Goal: Check status: Check status

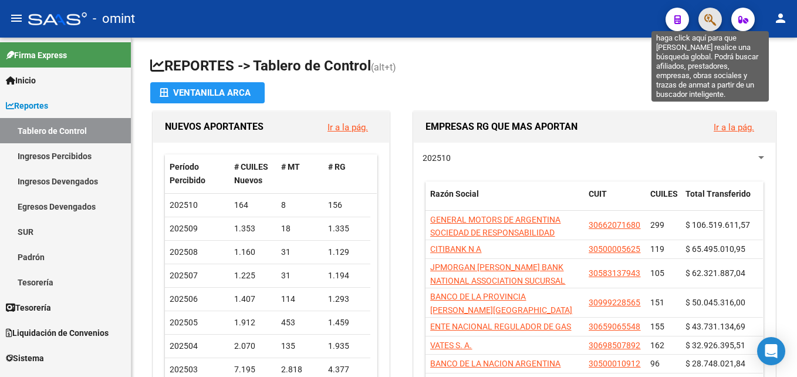
click at [707, 17] on icon "button" at bounding box center [710, 20] width 12 height 14
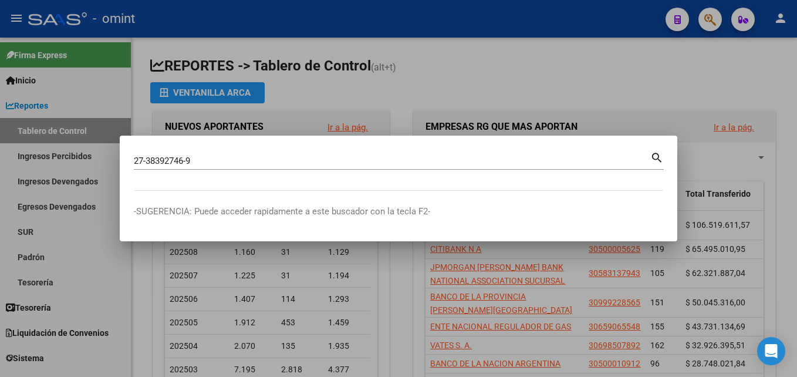
click at [661, 159] on mat-icon "search" at bounding box center [657, 157] width 14 height 14
type input "27383927469"
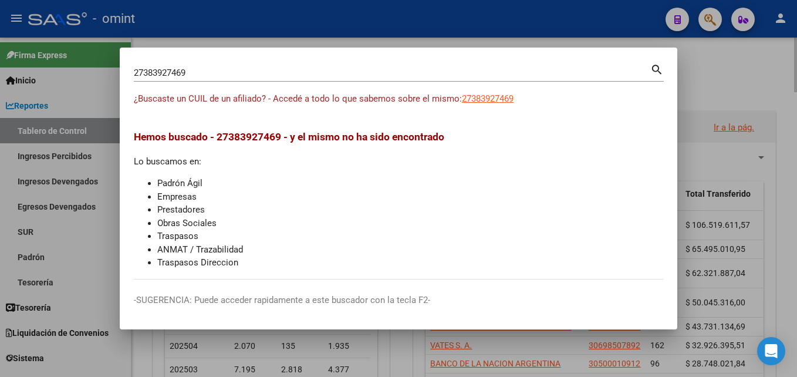
click at [732, 95] on div at bounding box center [398, 188] width 797 height 377
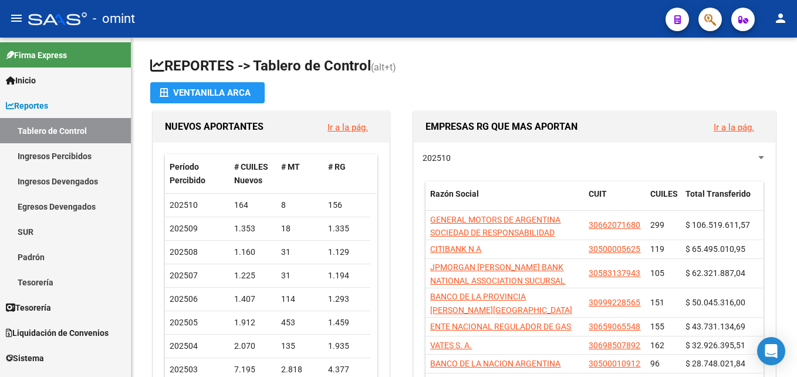
click at [717, 18] on button "button" at bounding box center [710, 19] width 23 height 23
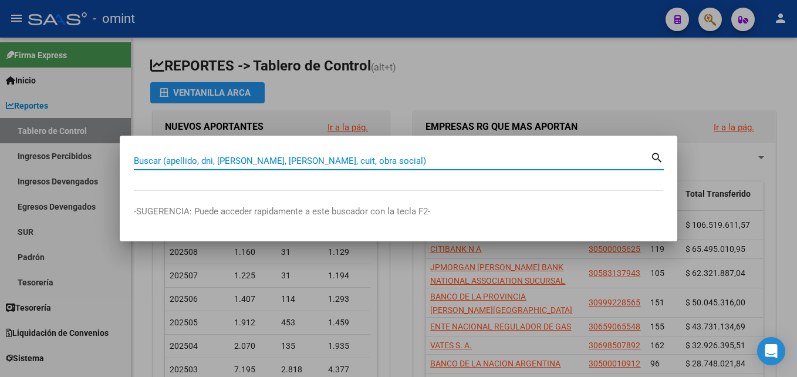
paste input "27-38392746-9"
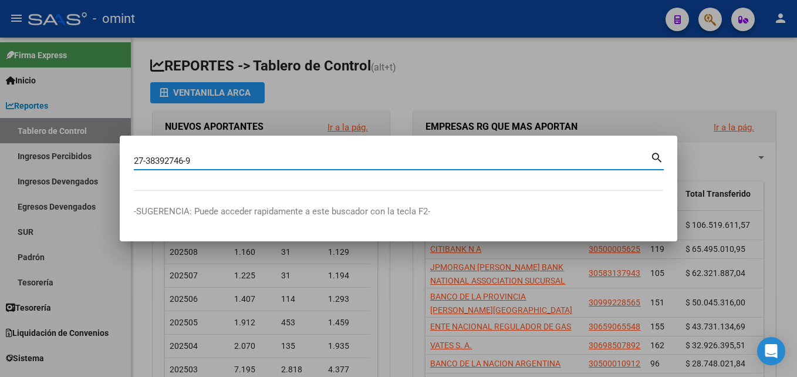
click at [651, 154] on mat-icon "search" at bounding box center [657, 157] width 14 height 14
type input "27383927469"
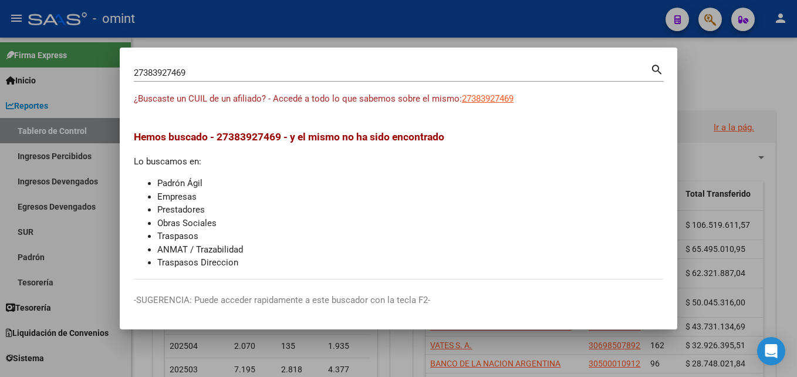
click at [770, 129] on div at bounding box center [398, 188] width 797 height 377
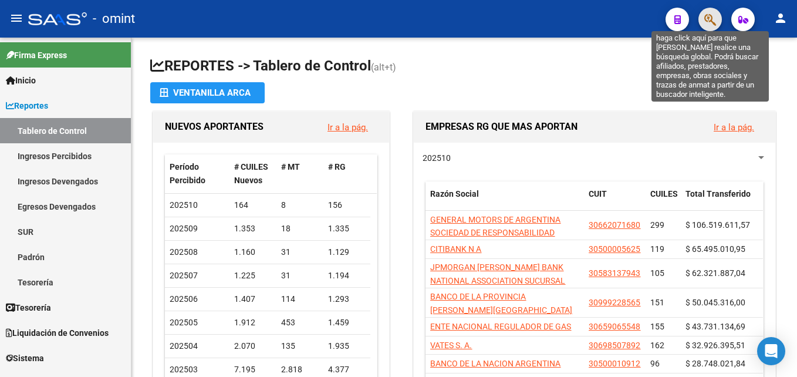
click at [706, 18] on icon "button" at bounding box center [710, 20] width 12 height 14
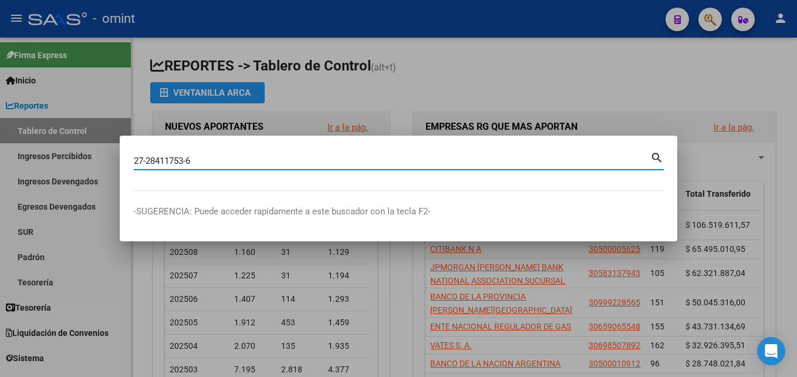
click at [657, 158] on mat-icon "search" at bounding box center [657, 157] width 14 height 14
type input "27284117536"
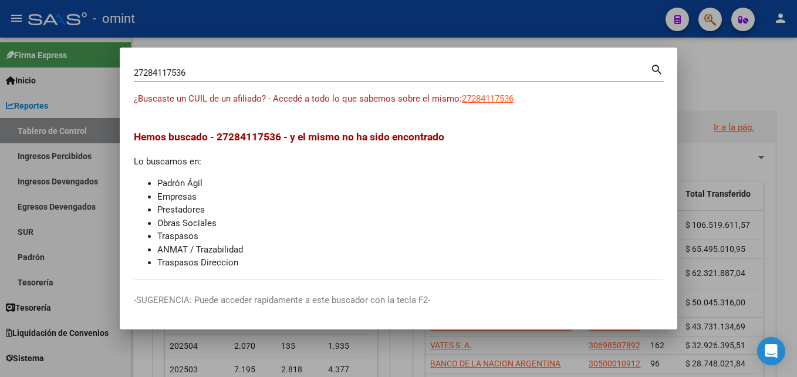
click at [282, 27] on div at bounding box center [398, 188] width 797 height 377
